Goal: Task Accomplishment & Management: Complete application form

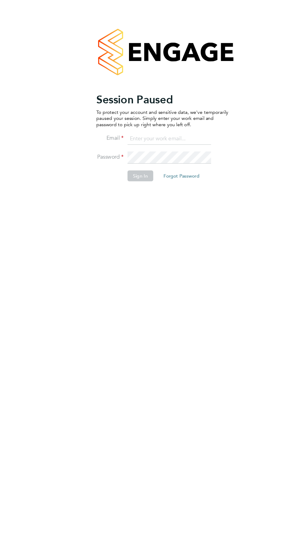
click at [154, 121] on input at bounding box center [150, 123] width 74 height 11
type input "[EMAIL_ADDRESS][DOMAIN_NAME]"
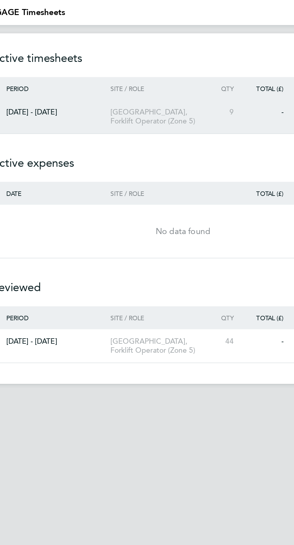
click at [95, 67] on div "[DATE] - [DATE]" at bounding box center [71, 64] width 69 height 5
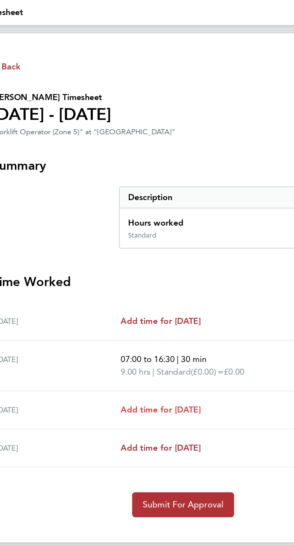
click at [148, 239] on span "Add time for [DATE]" at bounding box center [134, 236] width 46 height 6
select select "30"
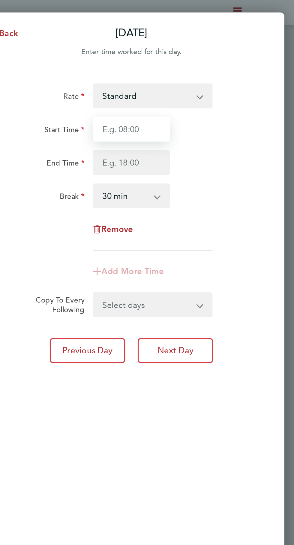
click at [206, 74] on input "Start Time" at bounding box center [199, 74] width 44 height 14
type input "07:00"
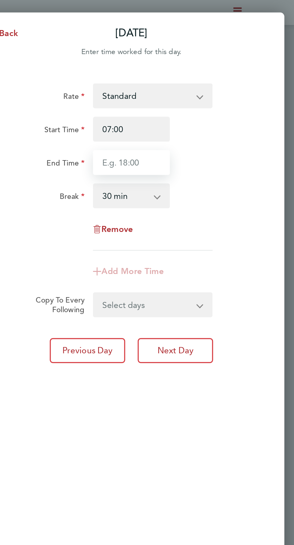
click at [205, 94] on input "End Time" at bounding box center [199, 94] width 44 height 14
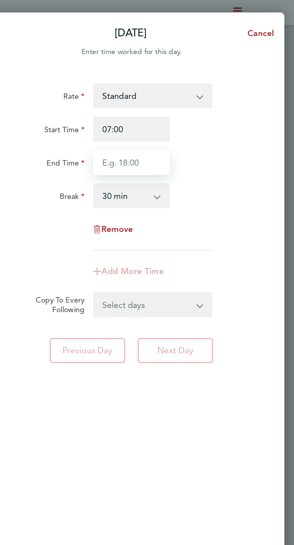
type input "16:30"
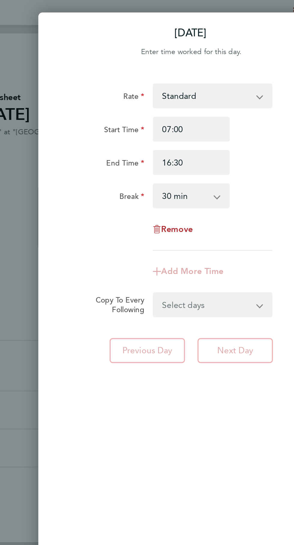
click at [231, 138] on div "Remove" at bounding box center [199, 132] width 148 height 14
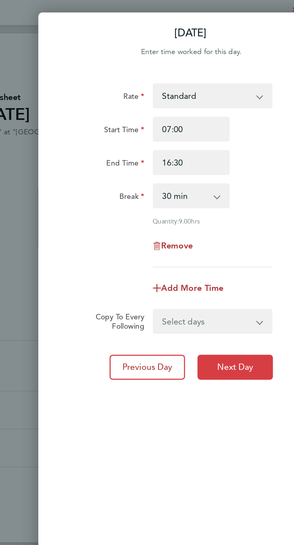
click at [225, 211] on span "Next Day" at bounding box center [224, 212] width 21 height 6
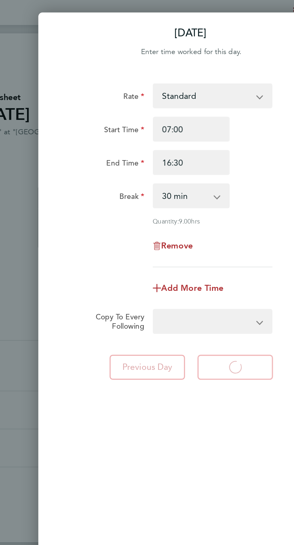
select select "30"
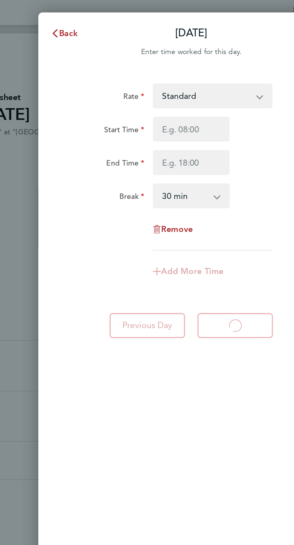
select select "30"
click at [126, 18] on span "Back" at bounding box center [128, 19] width 11 height 6
